Goal: Obtain resource: Download file/media

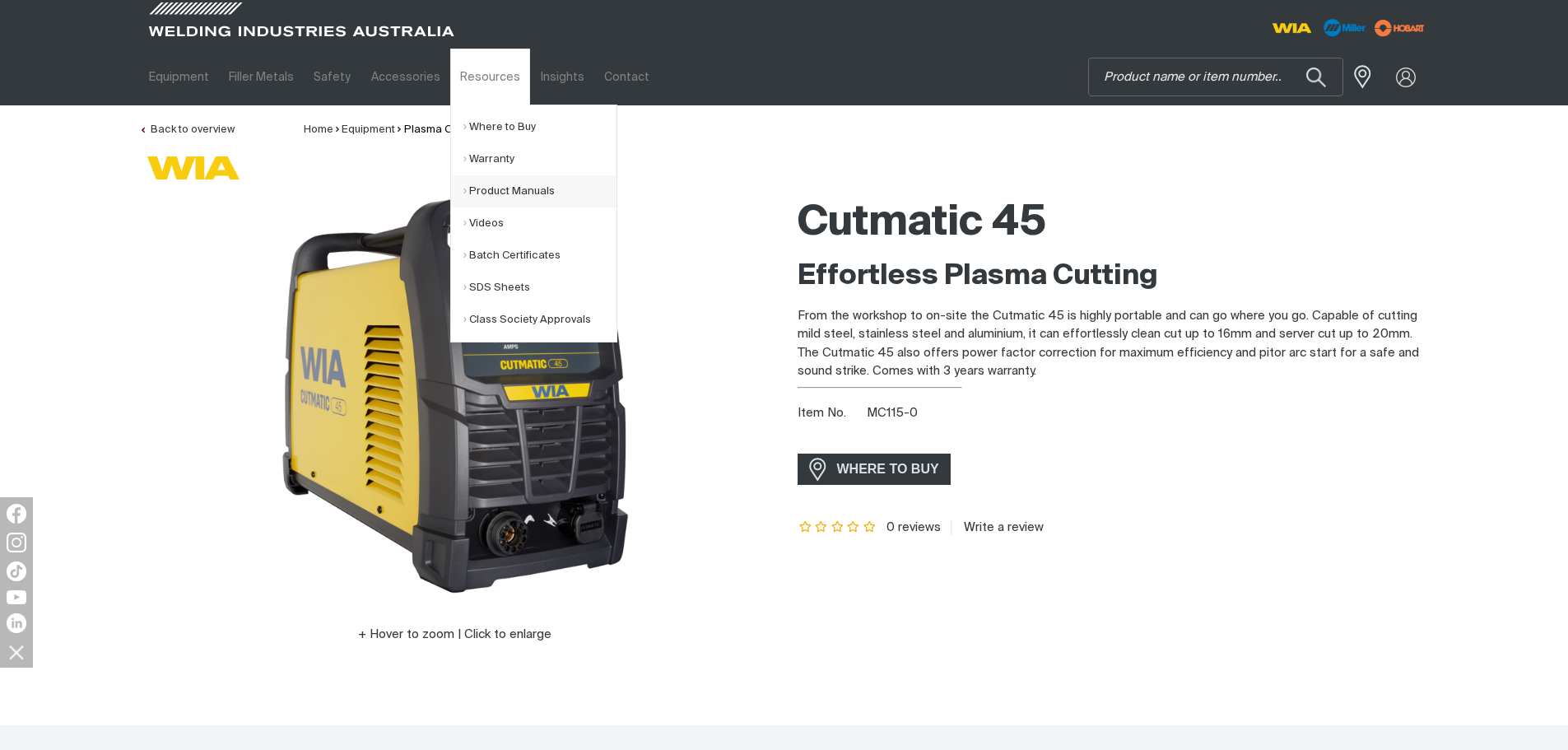
click at [501, 188] on link "Product Manuals" at bounding box center [539, 192] width 153 height 32
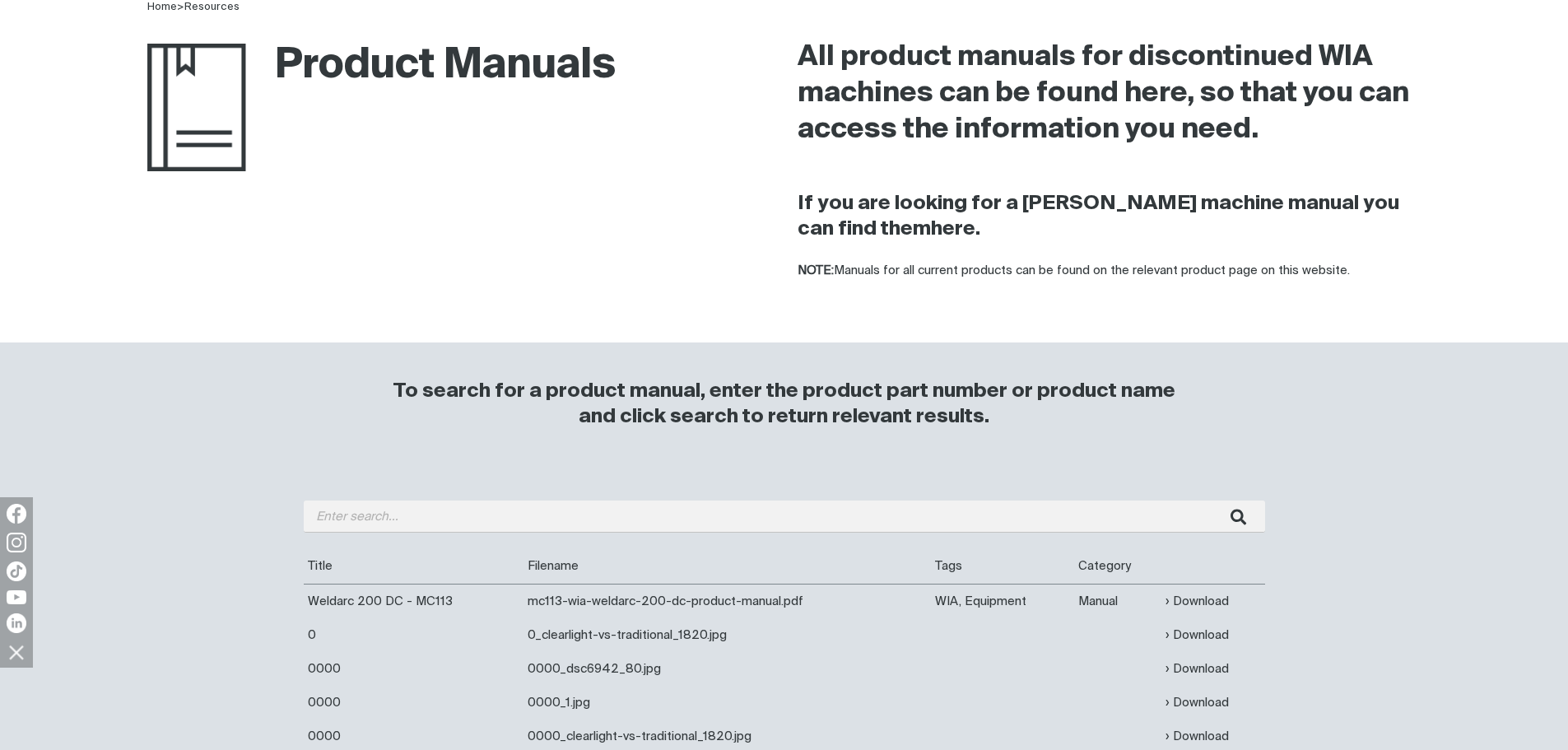
scroll to position [247, 0]
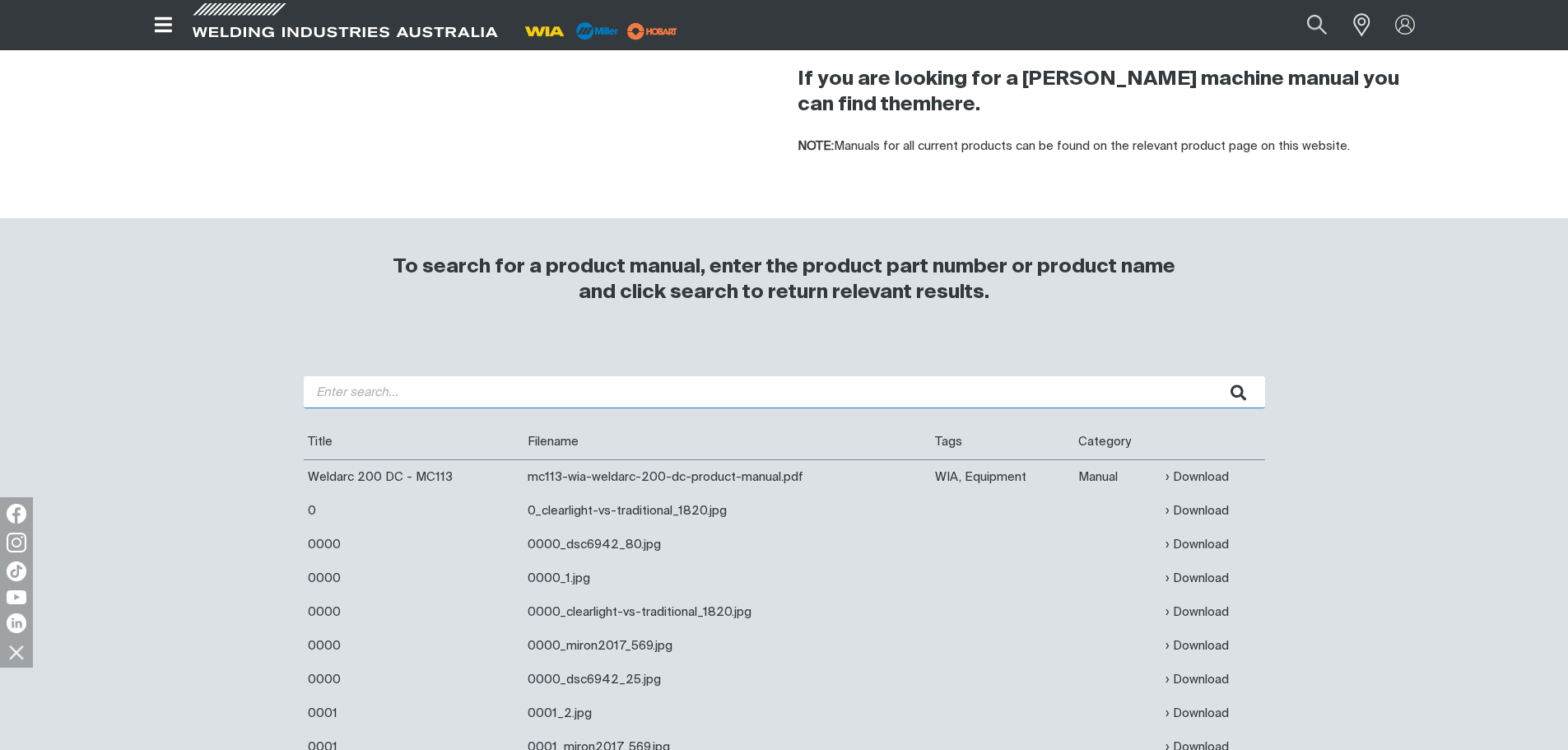
click at [396, 393] on input "search" at bounding box center [784, 393] width 962 height 32
type input "200i"
click at [1214, 377] on button "submit" at bounding box center [1239, 393] width 52 height 32
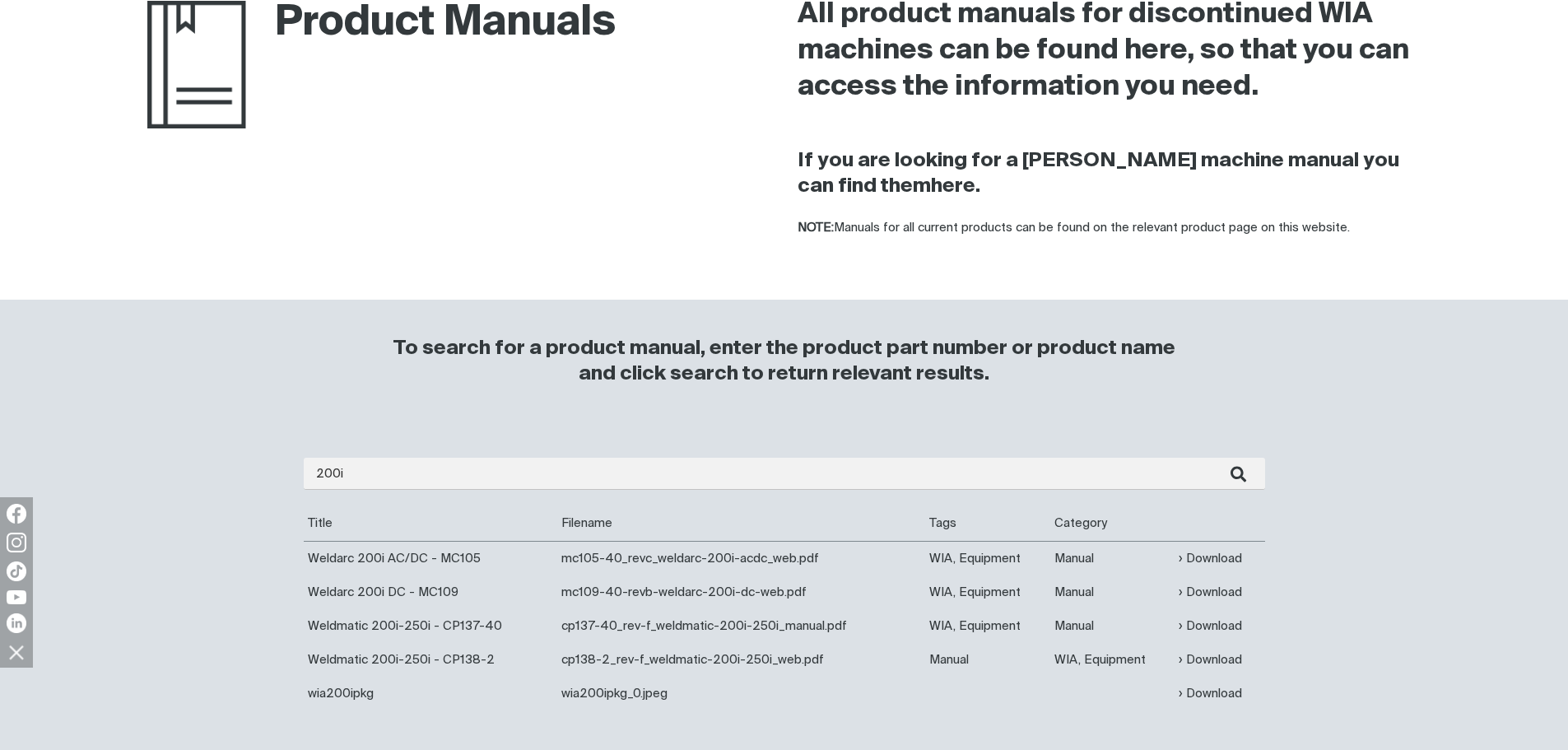
scroll to position [329, 0]
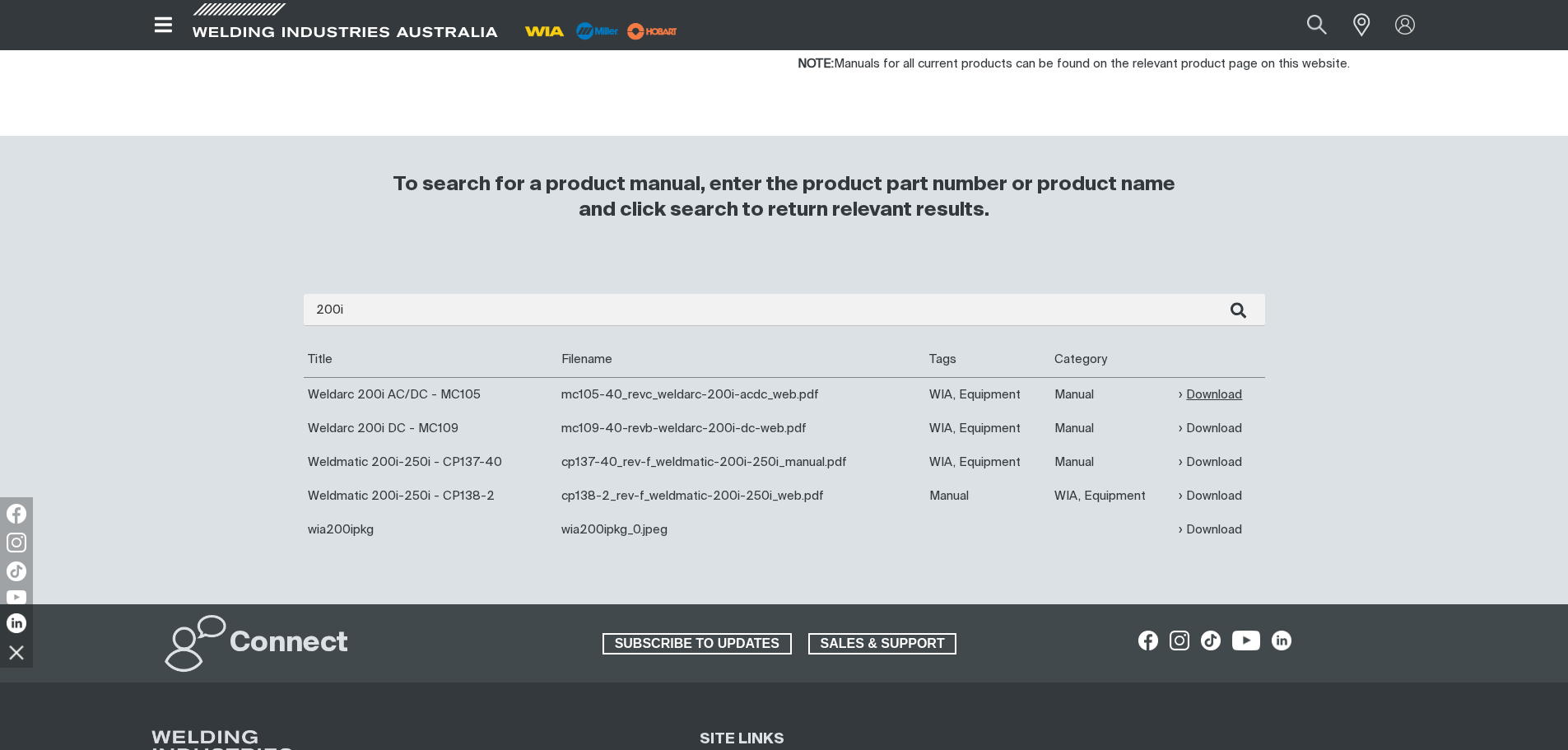
click at [1208, 389] on link "Download" at bounding box center [1210, 395] width 64 height 19
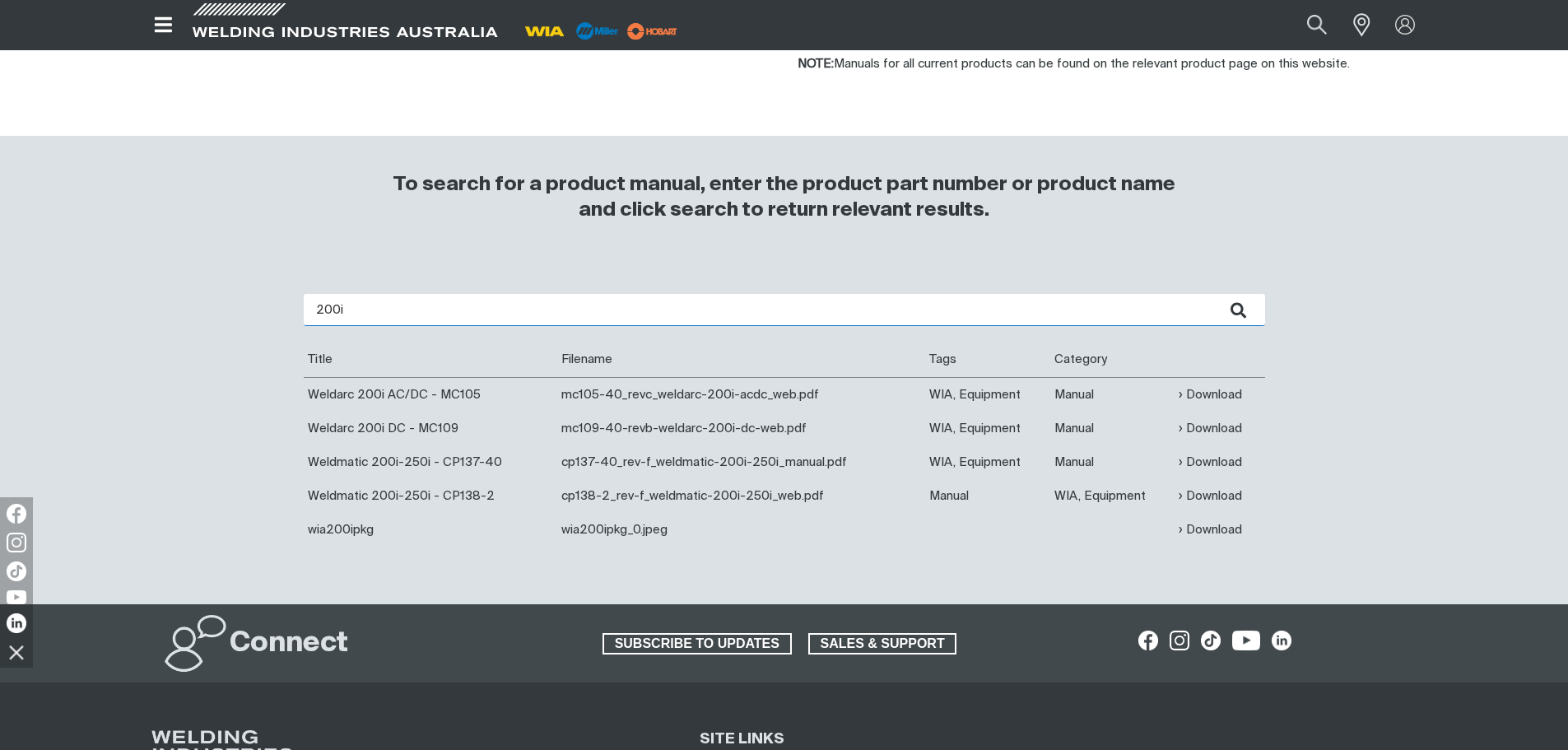
drag, startPoint x: 353, startPoint y: 302, endPoint x: 201, endPoint y: 311, distance: 152.3
click at [201, 311] on div "200i Are you looking for a product manual for a discontinued product? You're in…" at bounding box center [784, 433] width 1317 height 344
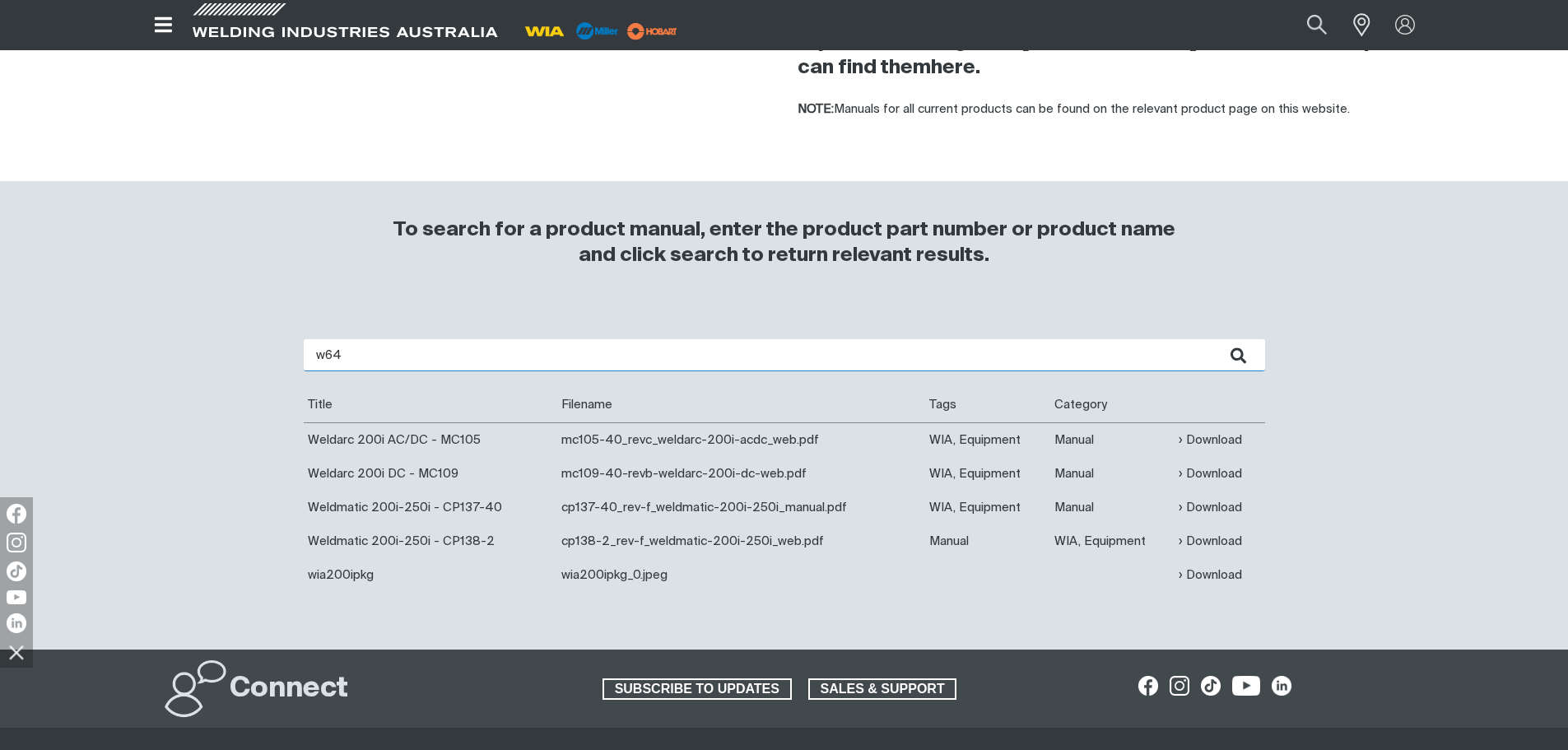
scroll to position [247, 0]
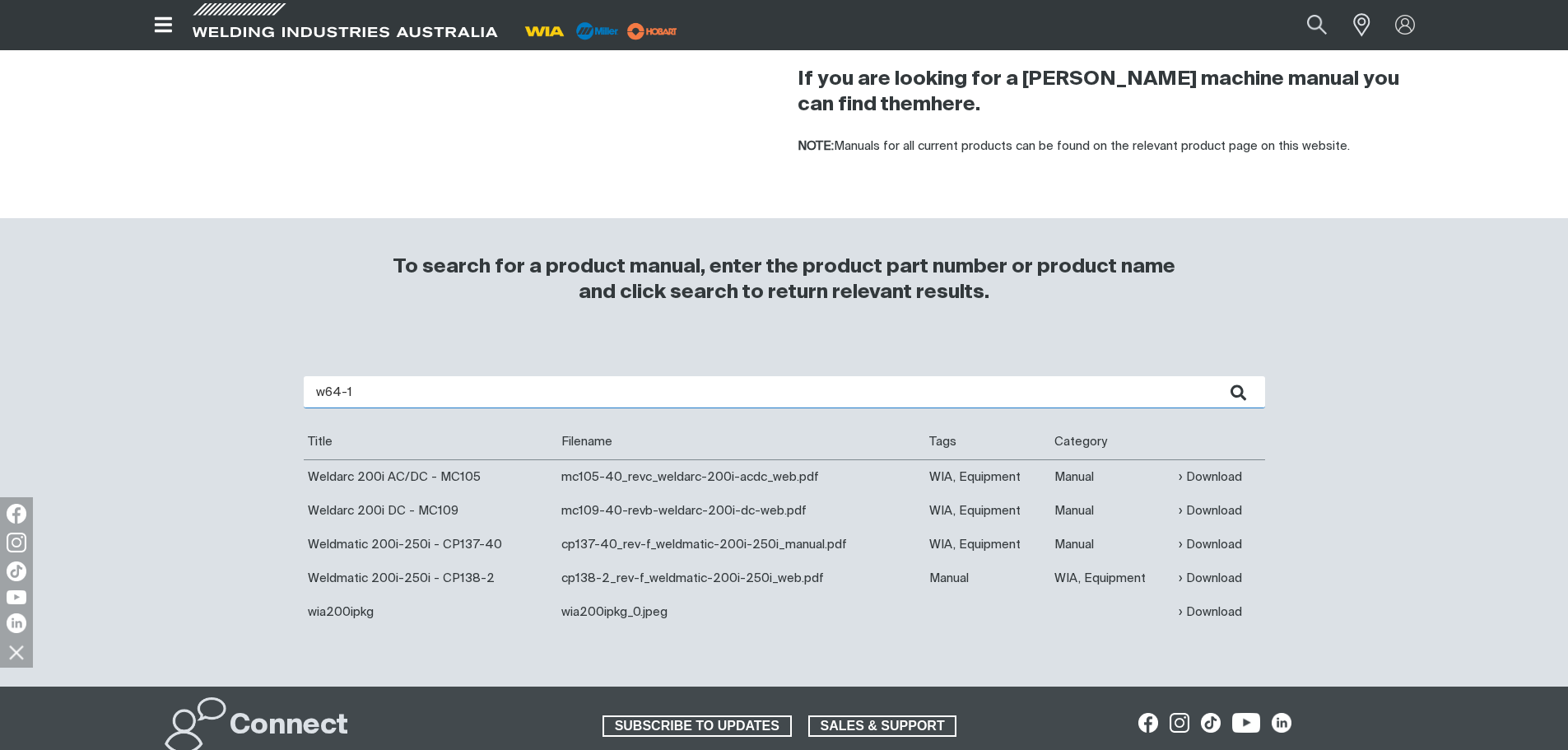
type input "w64-1"
click at [1214, 377] on button "submit" at bounding box center [1239, 393] width 52 height 32
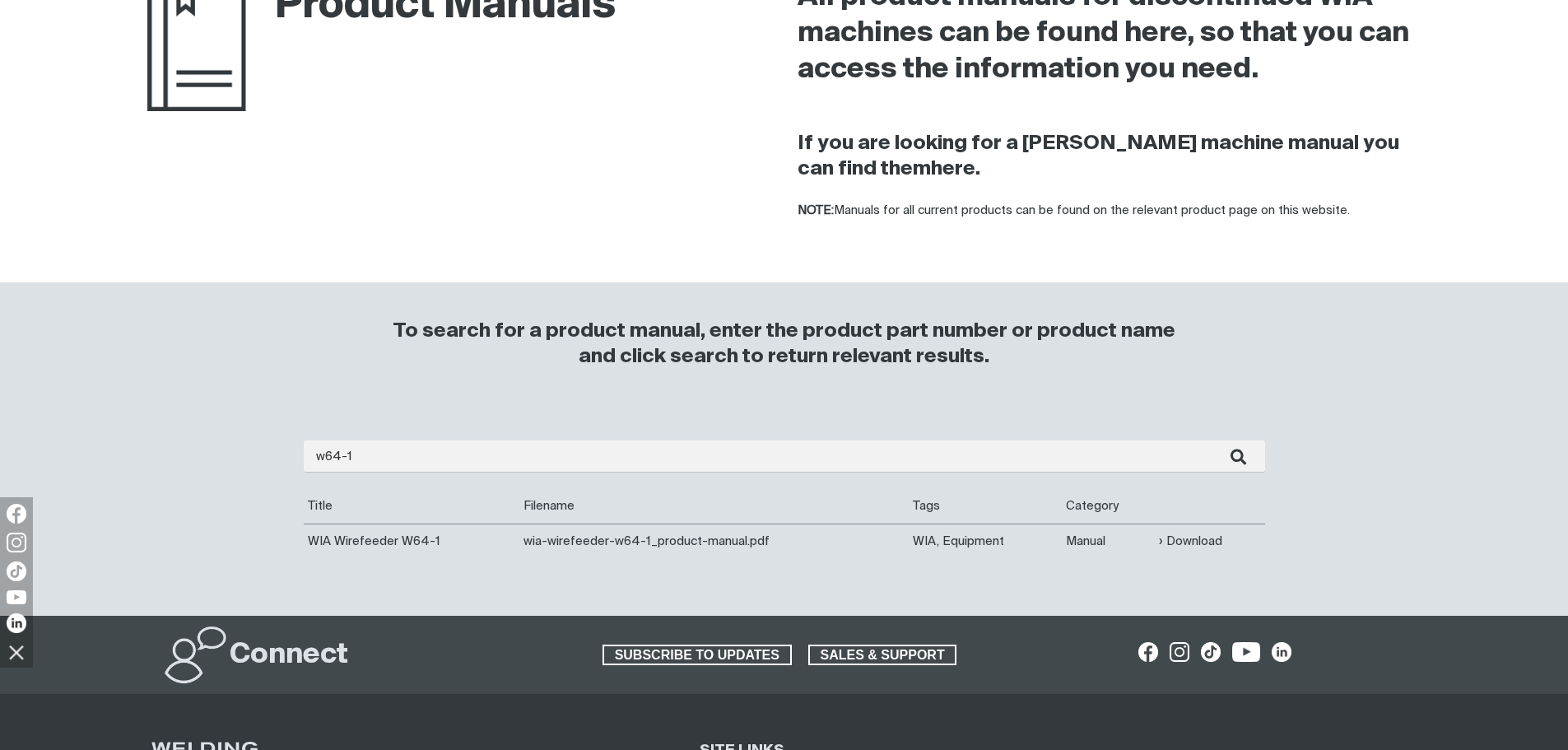
scroll to position [329, 0]
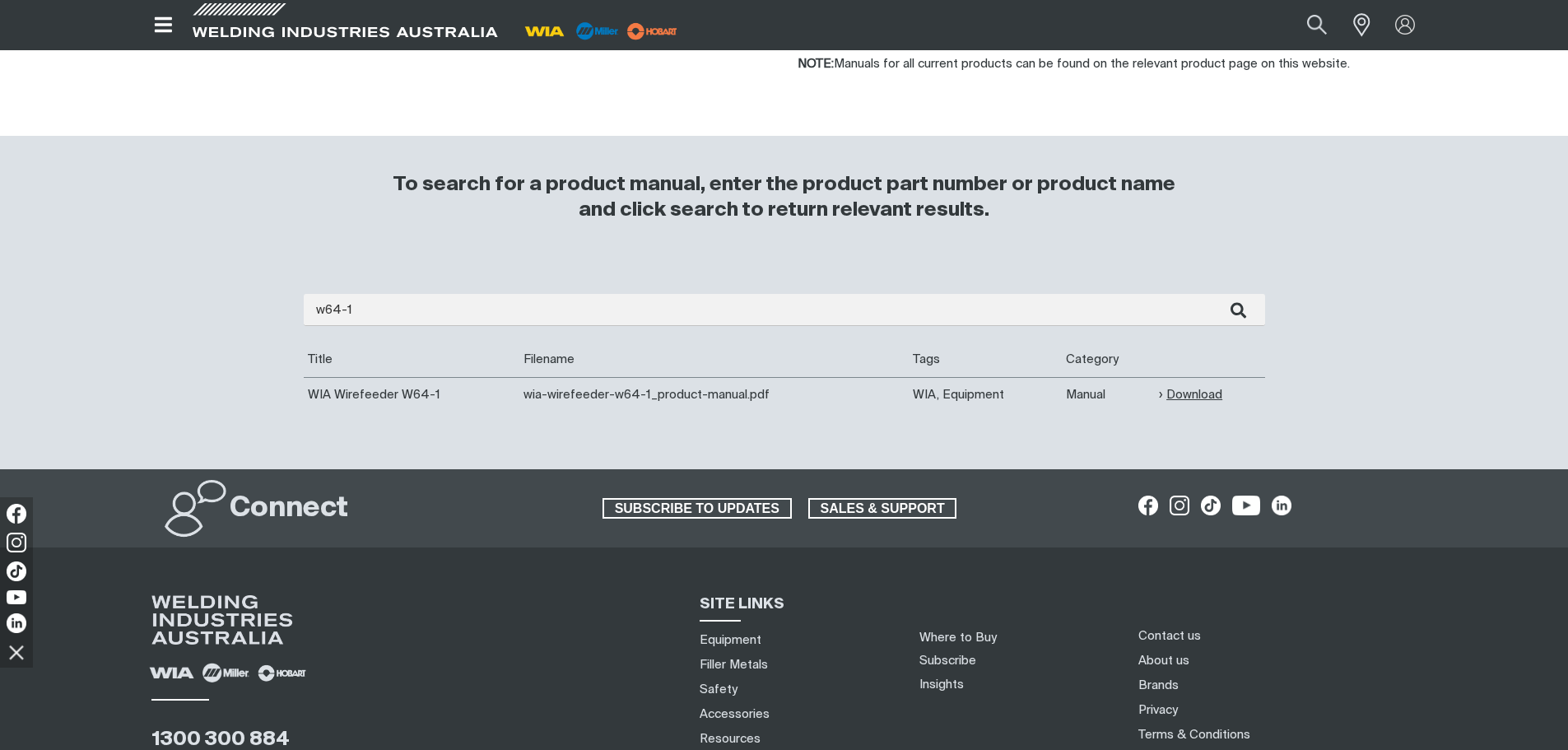
click at [1187, 393] on link "Download" at bounding box center [1191, 395] width 64 height 19
click at [1310, 14] on button "Search products" at bounding box center [1316, 25] width 67 height 44
click at [1188, 35] on input "Search" at bounding box center [1216, 25] width 254 height 36
paste input "M0044"
type input "M0044"
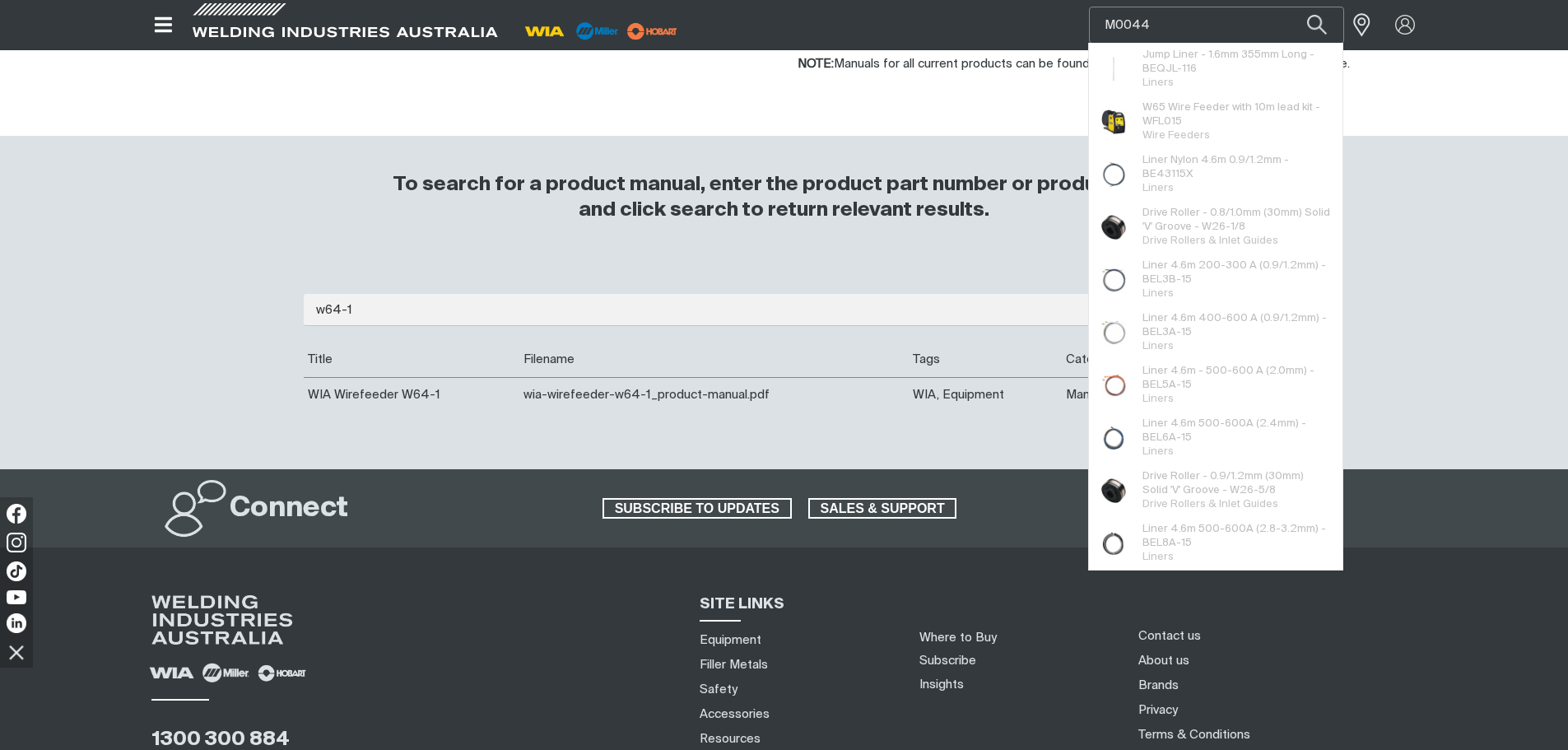
drag, startPoint x: 1170, startPoint y: 26, endPoint x: 1003, endPoint y: 32, distance: 167.1
click at [1003, 32] on div "Search M0044 Jump Liner - 1.6mm 355mm Long - BEQJL-116 Liners W65 Wire Feeder w…" at bounding box center [1214, 25] width 431 height 49
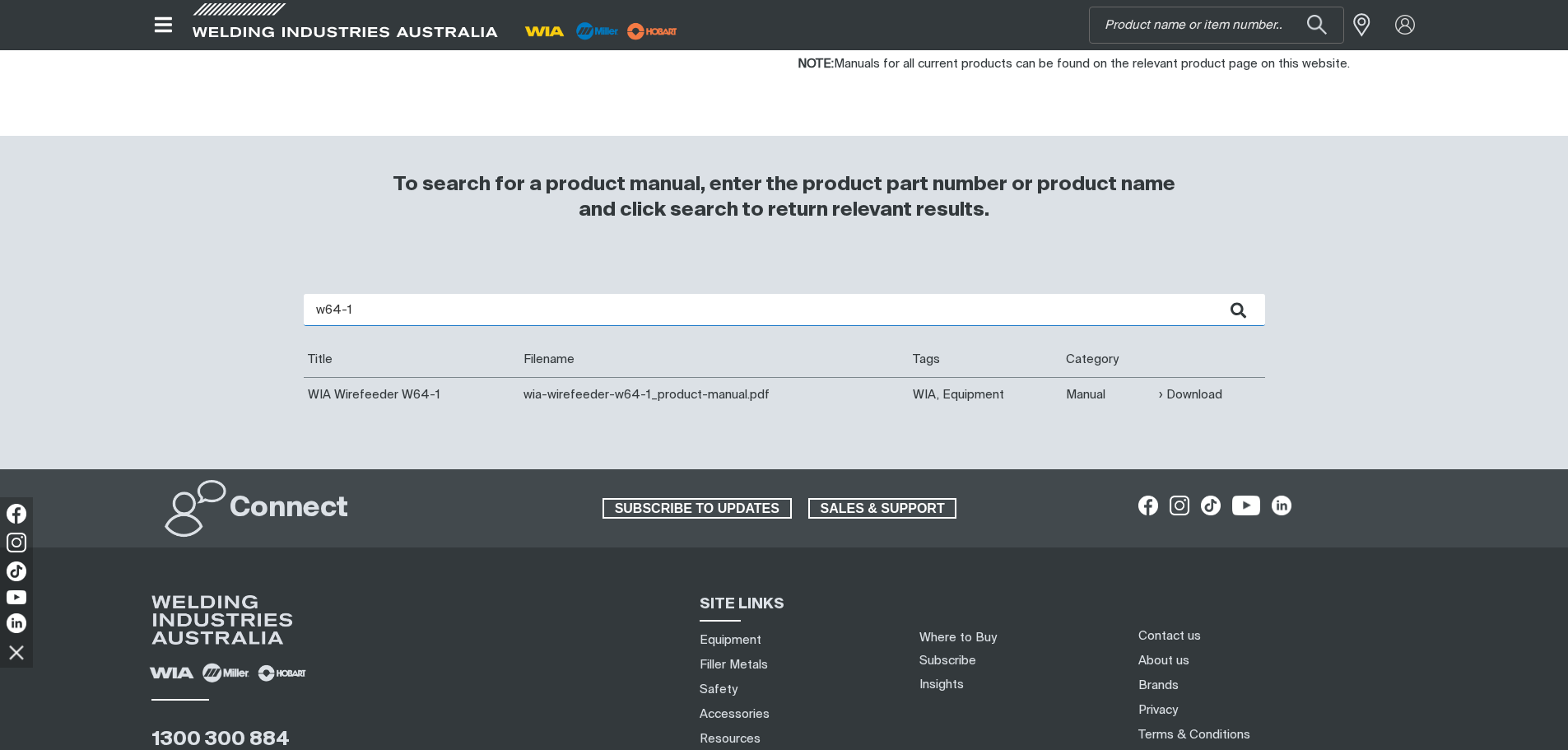
click at [381, 309] on input "w64-1" at bounding box center [784, 311] width 962 height 32
type input "w66"
click at [1214, 294] on button "submit" at bounding box center [1239, 311] width 52 height 32
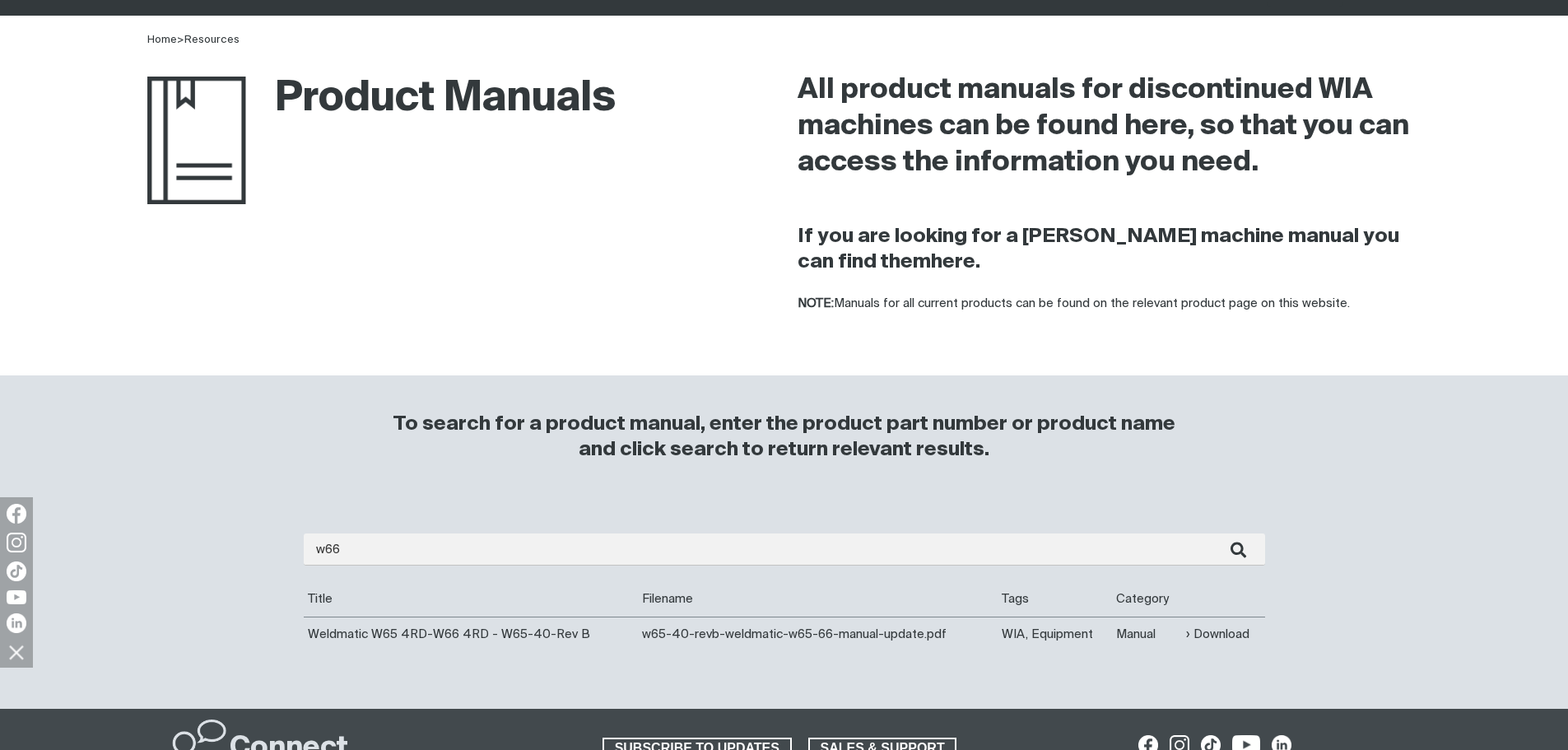
scroll to position [165, 0]
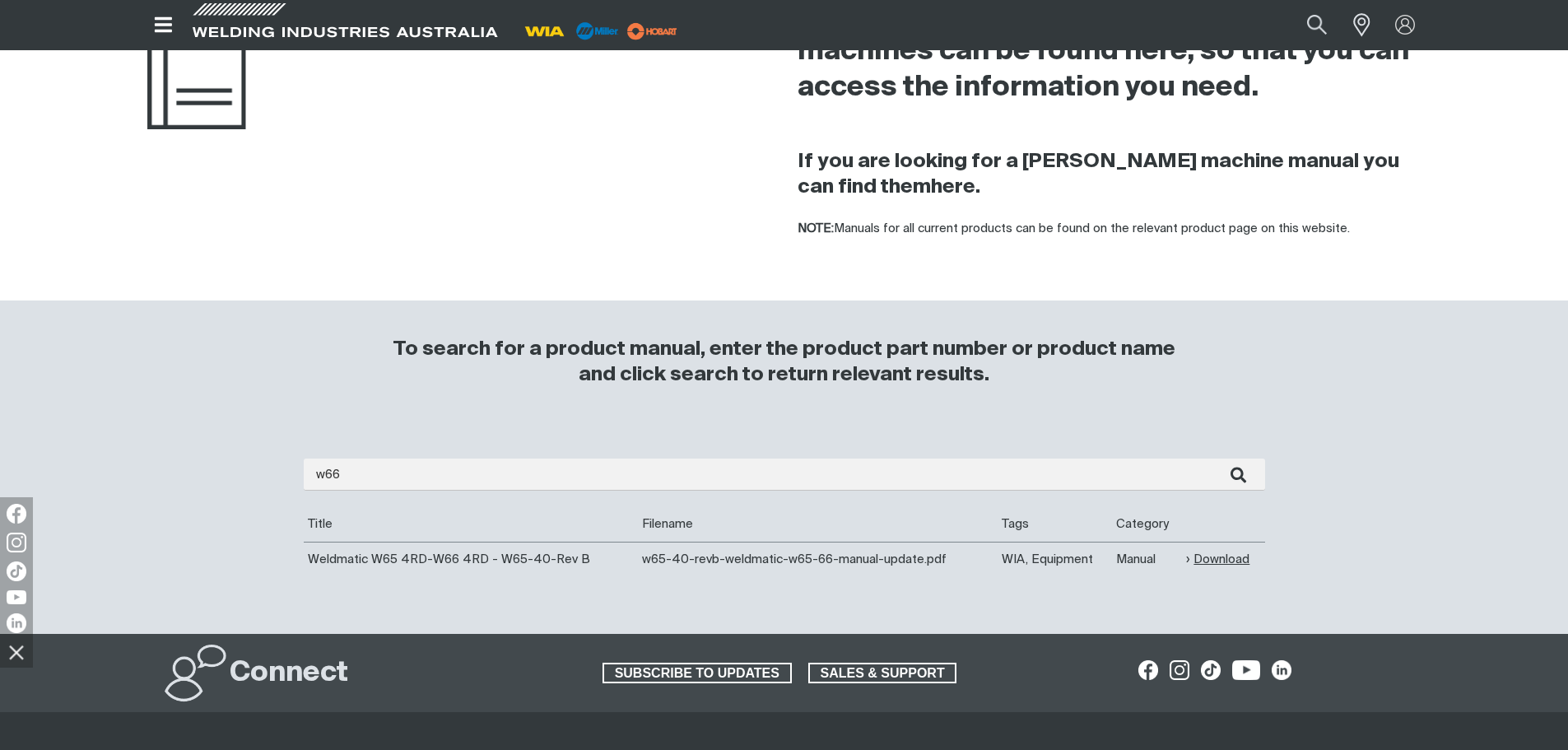
click at [1216, 556] on link "Download" at bounding box center [1218, 559] width 64 height 19
